Goal: Transaction & Acquisition: Purchase product/service

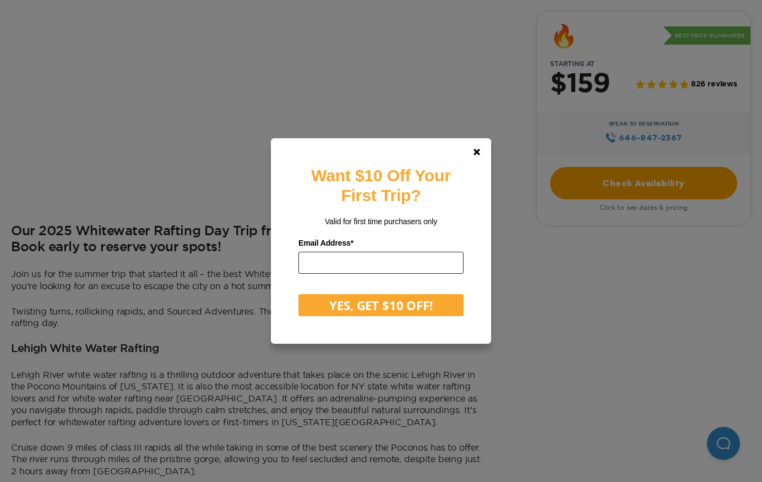
click at [401, 265] on input "email" at bounding box center [380, 263] width 165 height 22
type input "**********"
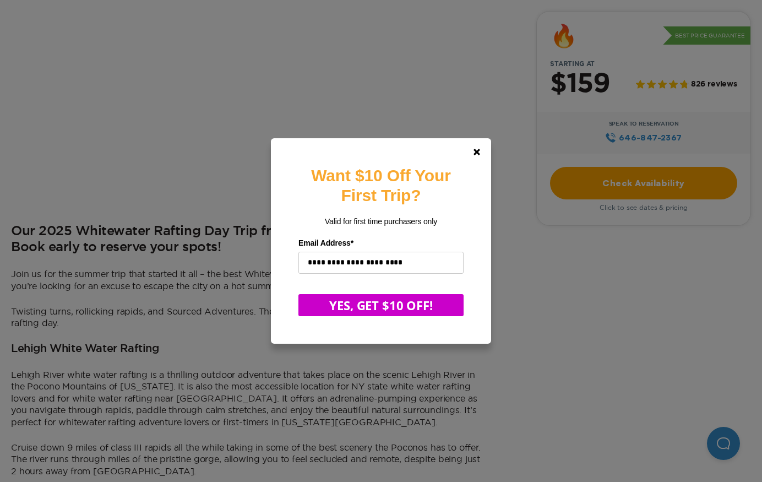
click at [398, 307] on button "YES, GET $10 OFF!" at bounding box center [380, 305] width 165 height 22
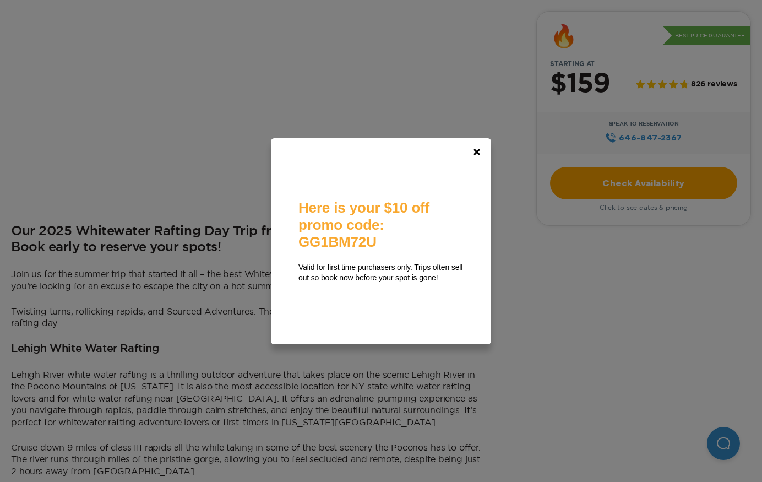
click at [366, 239] on span "Here is your $10 off promo code: GG1BM72U" at bounding box center [363, 224] width 131 height 51
click at [371, 239] on span "Here is your $10 off promo code: GG1BM72U" at bounding box center [363, 224] width 131 height 51
copy span "GG1BM72U"
click at [478, 151] on icon at bounding box center [476, 152] width 7 height 7
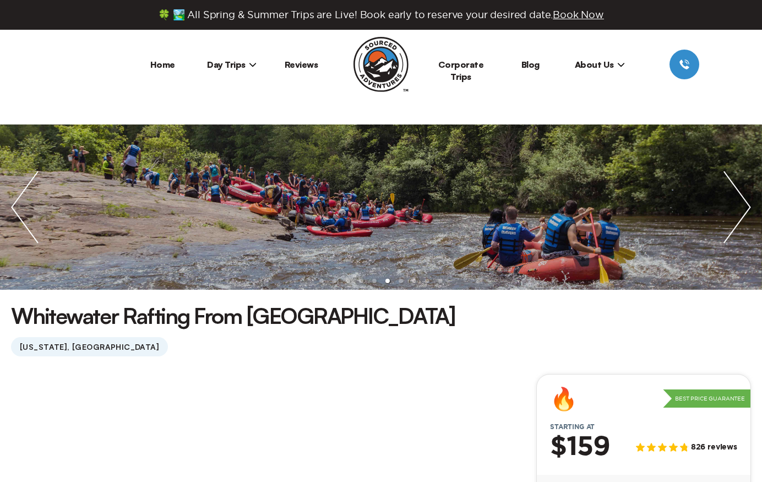
click at [227, 67] on span "Day Trips" at bounding box center [232, 64] width 50 height 11
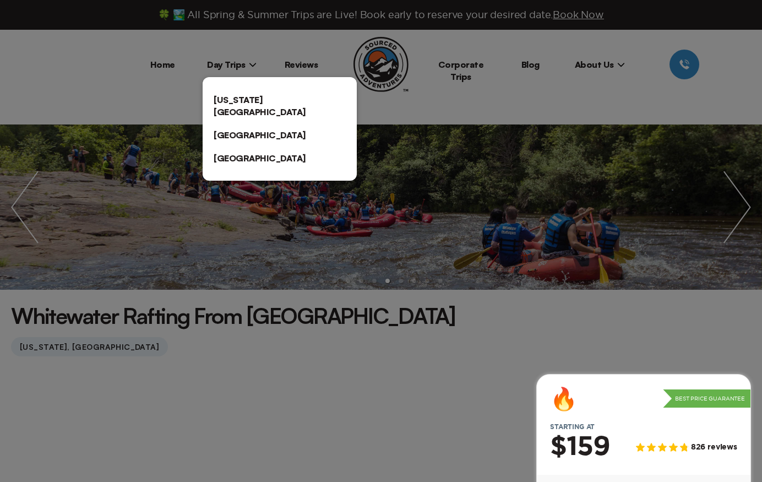
click at [228, 99] on link "[US_STATE][GEOGRAPHIC_DATA]" at bounding box center [280, 105] width 154 height 35
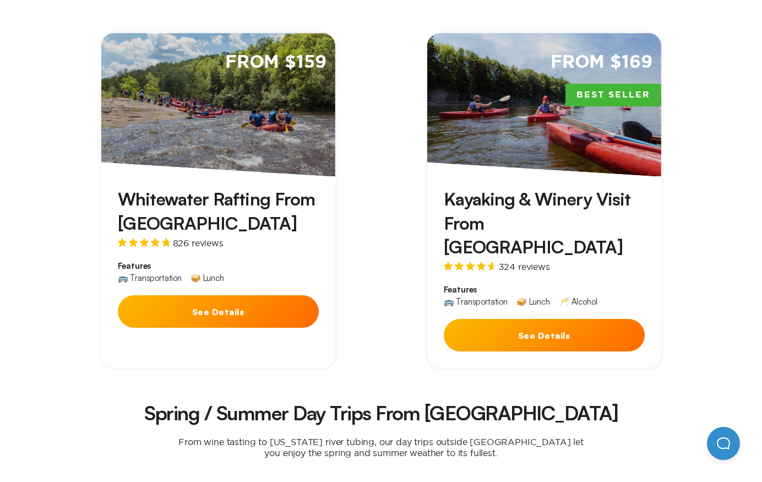
scroll to position [749, 0]
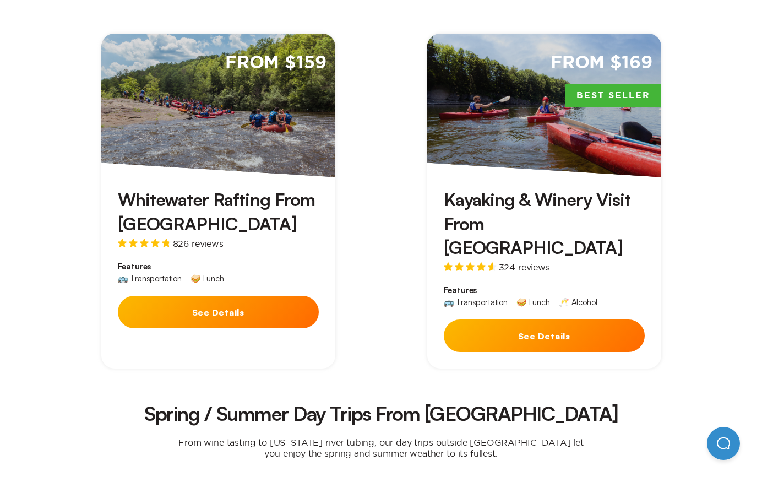
click at [238, 296] on button "See Details" at bounding box center [218, 312] width 201 height 32
